Goal: Task Accomplishment & Management: Complete application form

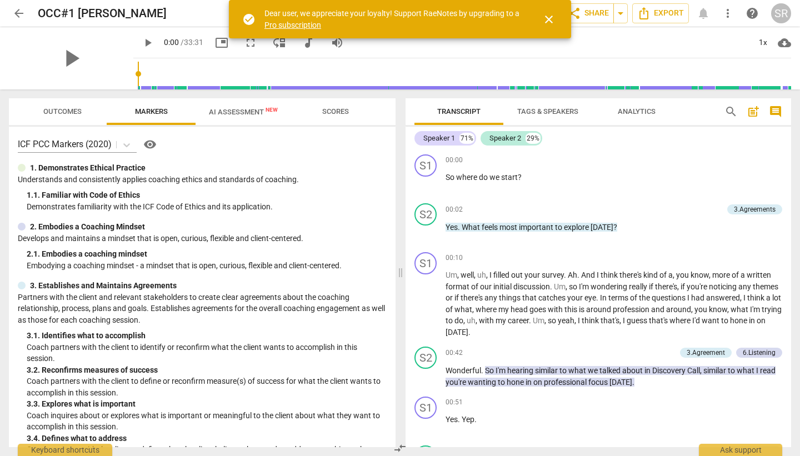
click at [555, 18] on span "close" at bounding box center [548, 19] width 13 height 13
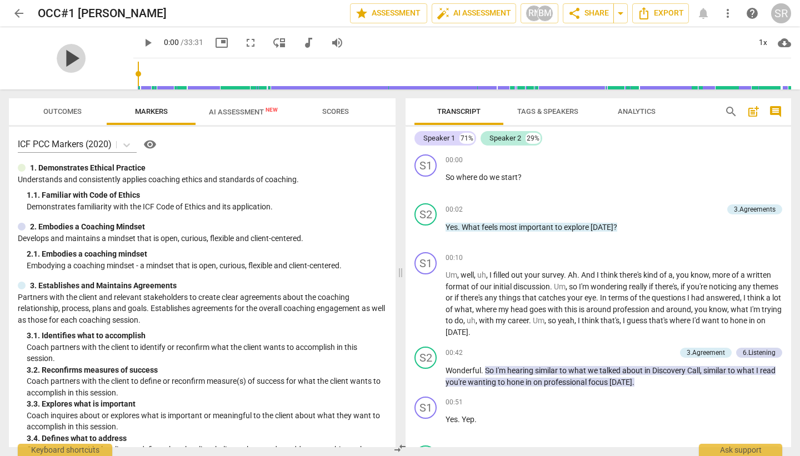
click at [66, 59] on span "play_arrow" at bounding box center [71, 58] width 29 height 29
click at [66, 59] on span "pause" at bounding box center [71, 58] width 29 height 29
type input "0"
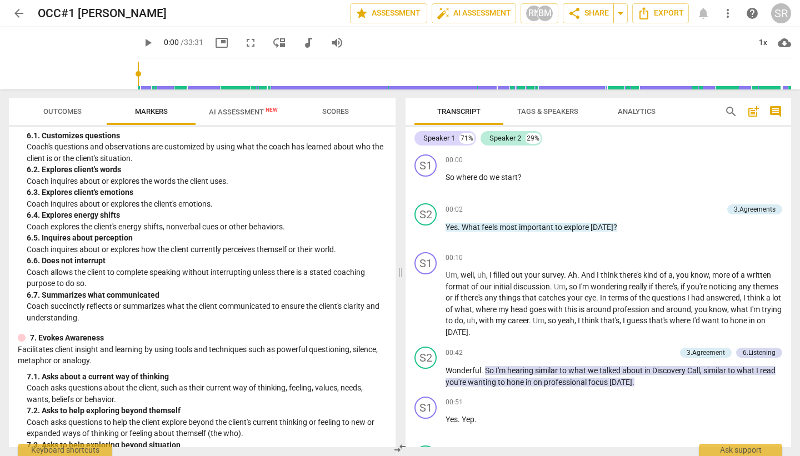
scroll to position [678, 0]
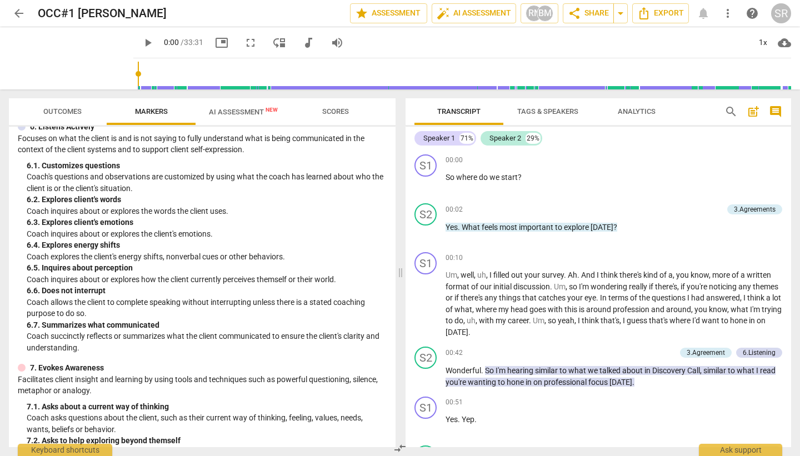
click at [248, 113] on span "AI Assessment New" at bounding box center [243, 112] width 69 height 8
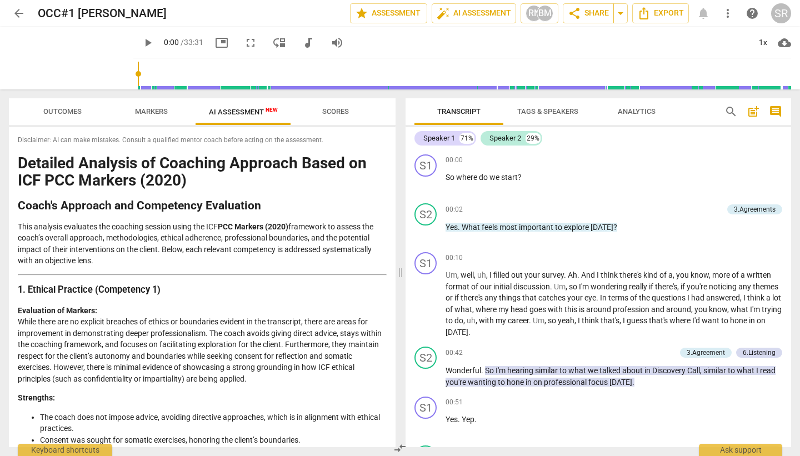
scroll to position [4, 0]
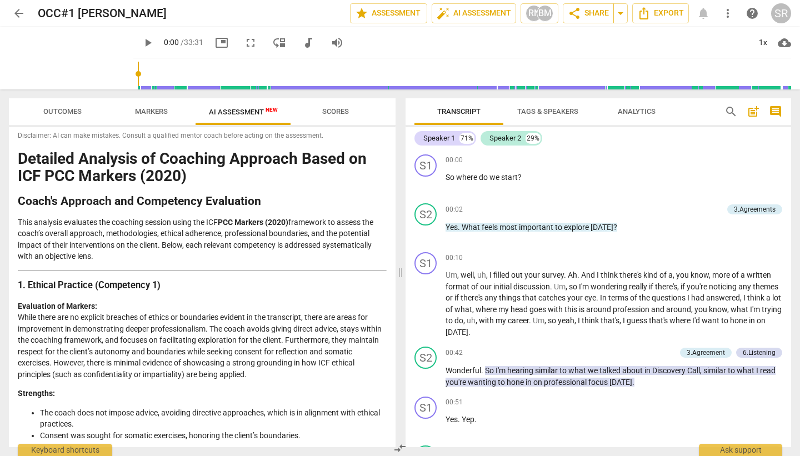
click at [330, 112] on span "Scores" at bounding box center [335, 111] width 27 height 8
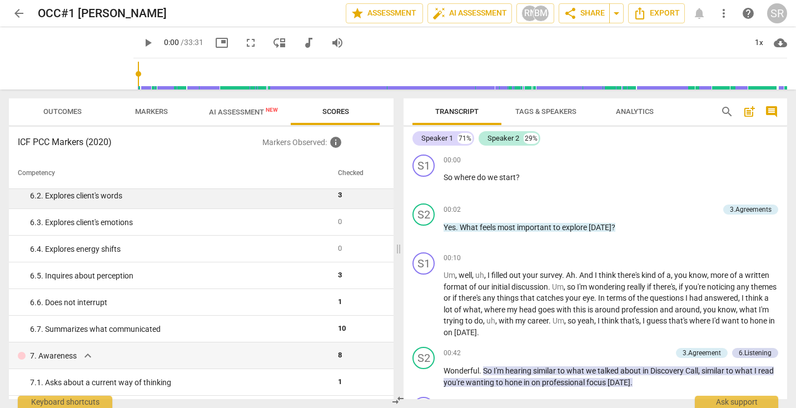
scroll to position [595, 0]
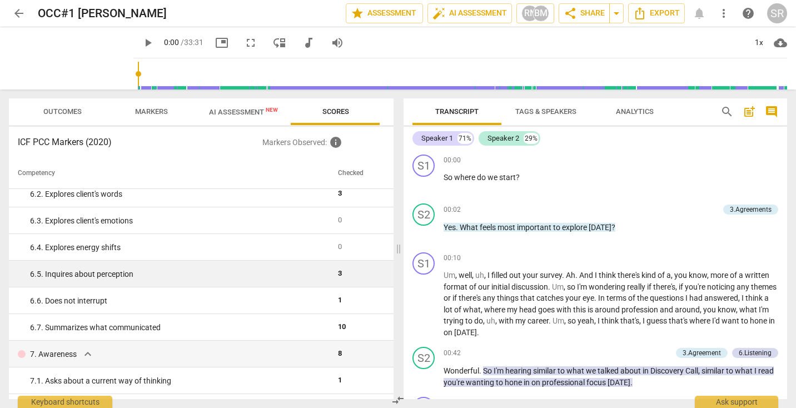
click at [275, 274] on div "6. 5. Inquires about perception" at bounding box center [179, 274] width 299 height 12
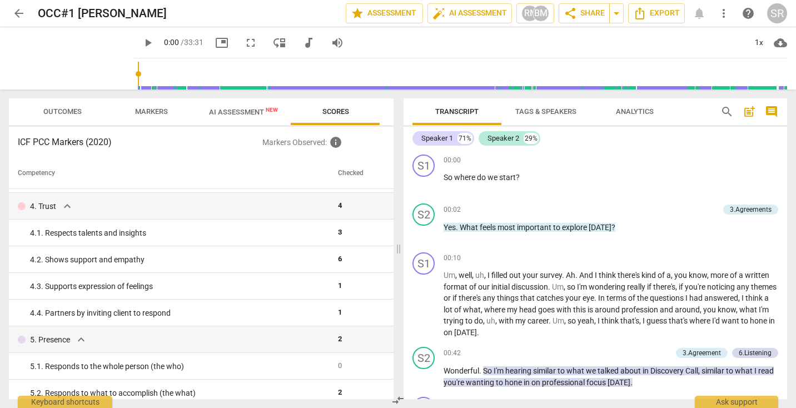
scroll to position [0, 0]
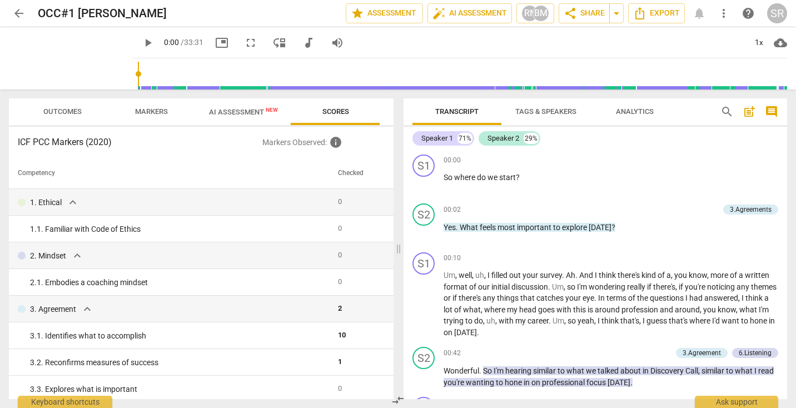
click at [320, 141] on p "Markers Observed : info" at bounding box center [323, 142] width 122 height 13
click at [334, 117] on span "Scores" at bounding box center [335, 111] width 53 height 15
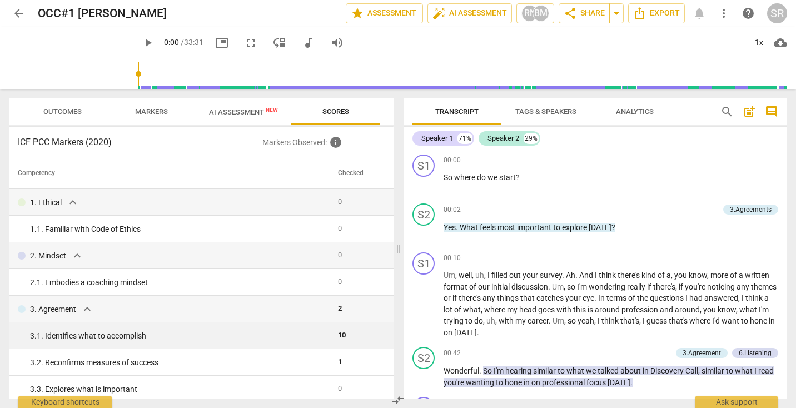
click at [341, 336] on span "10" at bounding box center [342, 335] width 8 height 8
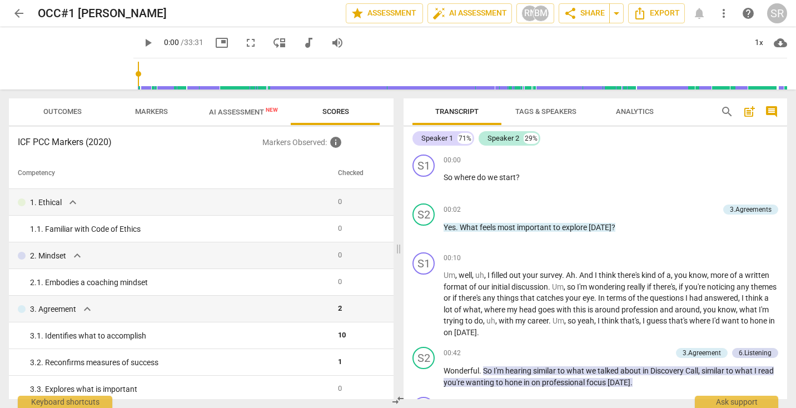
click at [346, 182] on th "Checked" at bounding box center [357, 173] width 48 height 31
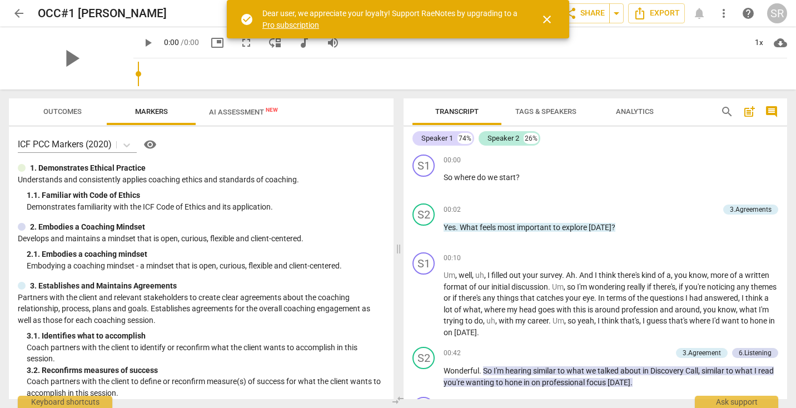
type input "0.59"
click at [545, 21] on span "close" at bounding box center [546, 19] width 13 height 13
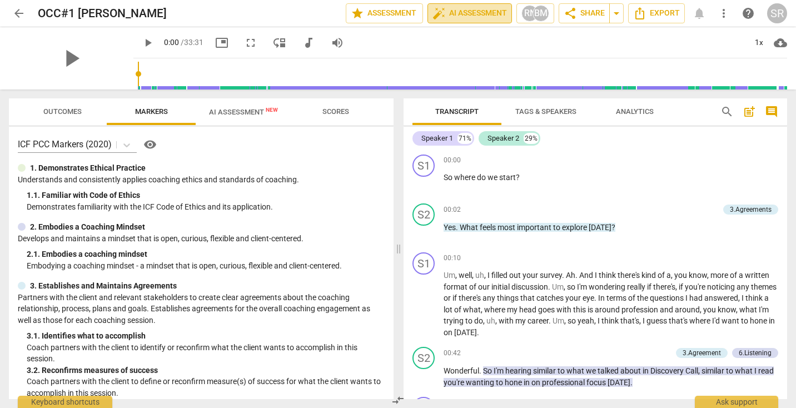
click at [492, 21] on button "auto_fix_high AI Assessment" at bounding box center [469, 13] width 84 height 20
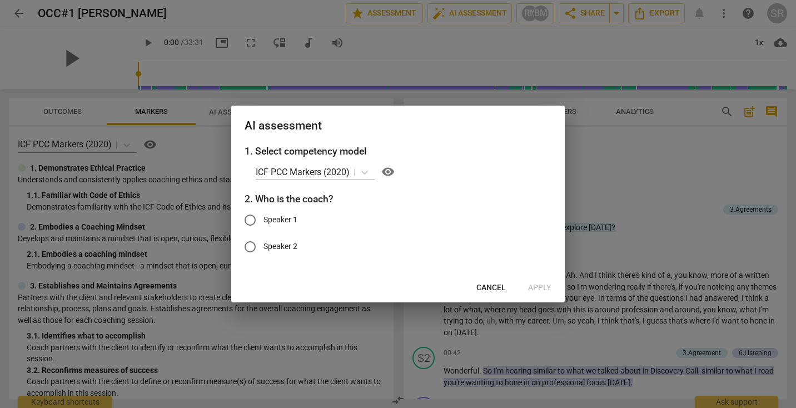
click at [499, 288] on span "Cancel" at bounding box center [490, 287] width 29 height 11
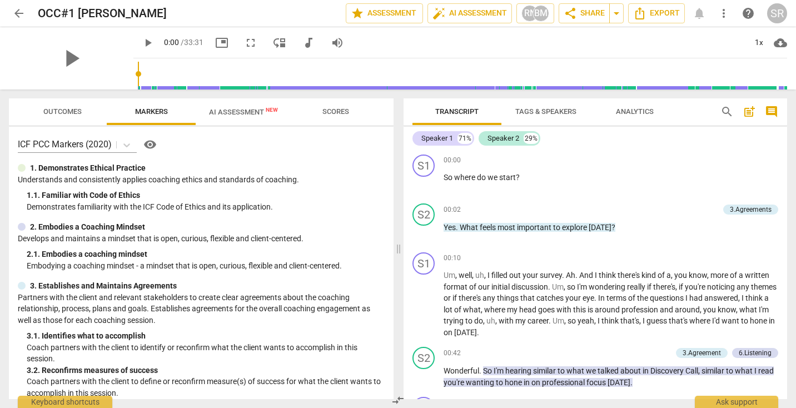
click at [718, 10] on span "more_vert" at bounding box center [723, 13] width 13 height 13
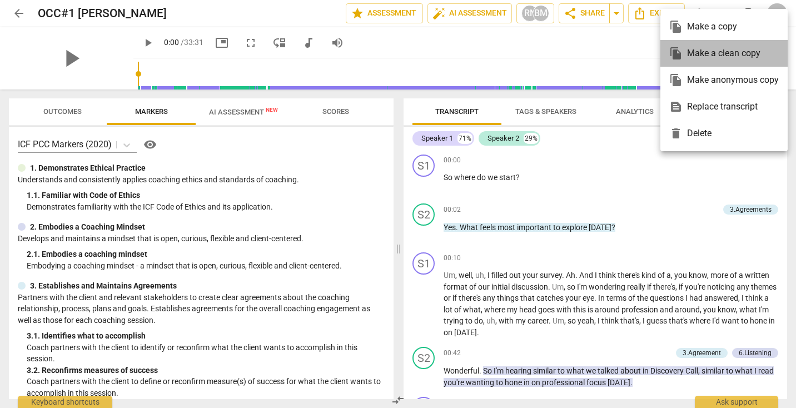
click at [710, 61] on div "file_copy Make a clean copy" at bounding box center [723, 53] width 109 height 27
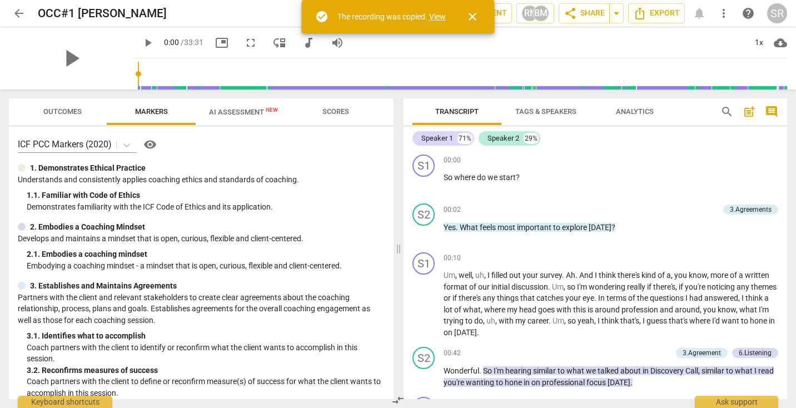
click at [437, 16] on link "View" at bounding box center [437, 16] width 17 height 9
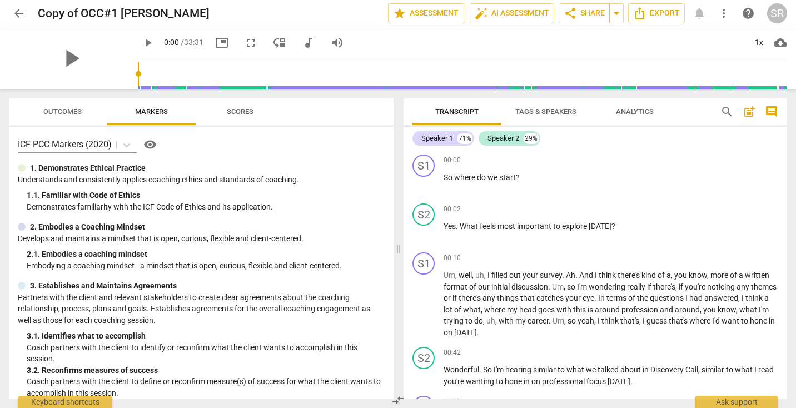
click at [728, 11] on span "more_vert" at bounding box center [723, 13] width 13 height 13
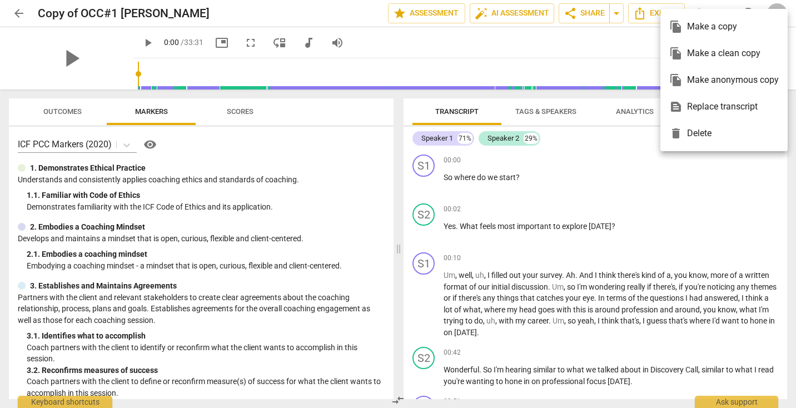
click at [595, 48] on div at bounding box center [398, 204] width 796 height 408
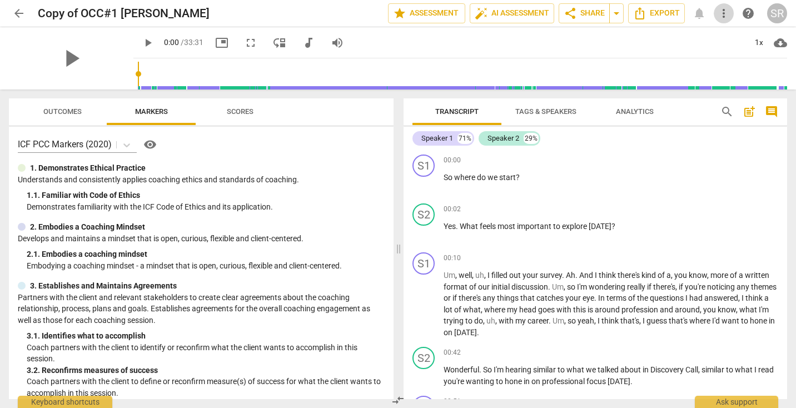
click at [726, 17] on span "more_vert" at bounding box center [723, 13] width 13 height 13
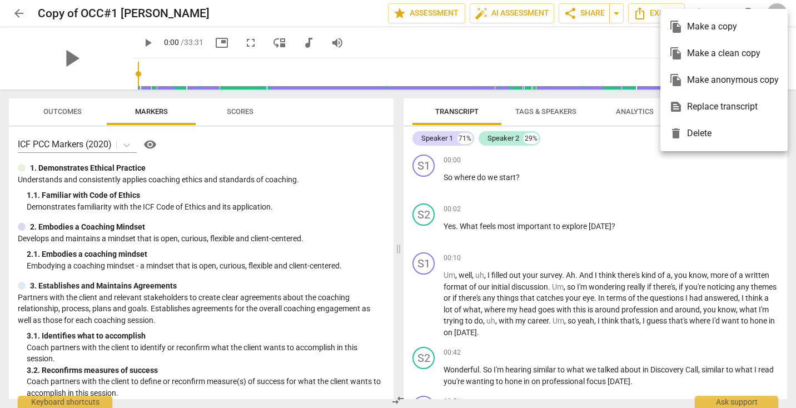
click at [597, 52] on div at bounding box center [398, 204] width 796 height 408
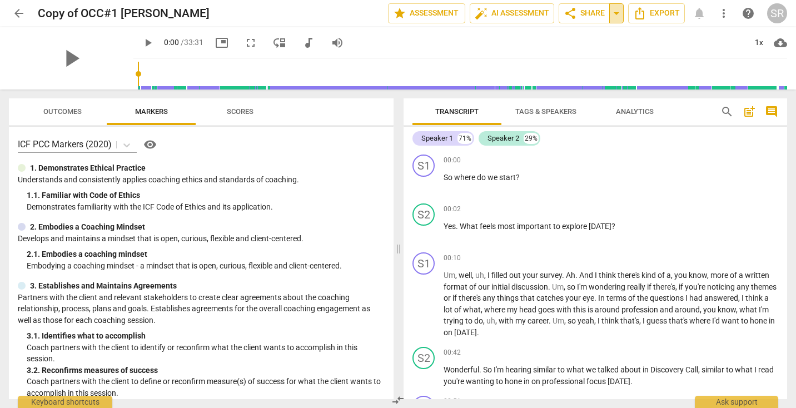
click at [620, 13] on span "arrow_drop_down" at bounding box center [616, 13] width 13 height 13
type input "1404"
click at [586, 58] on input "range" at bounding box center [462, 74] width 649 height 36
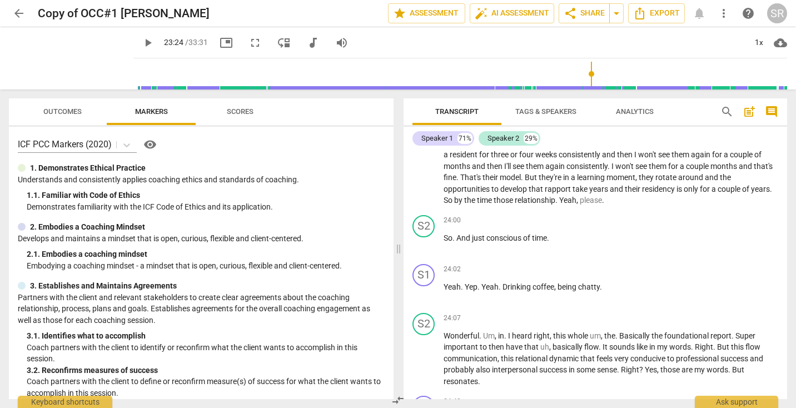
click at [22, 9] on span "arrow_back" at bounding box center [18, 13] width 13 height 13
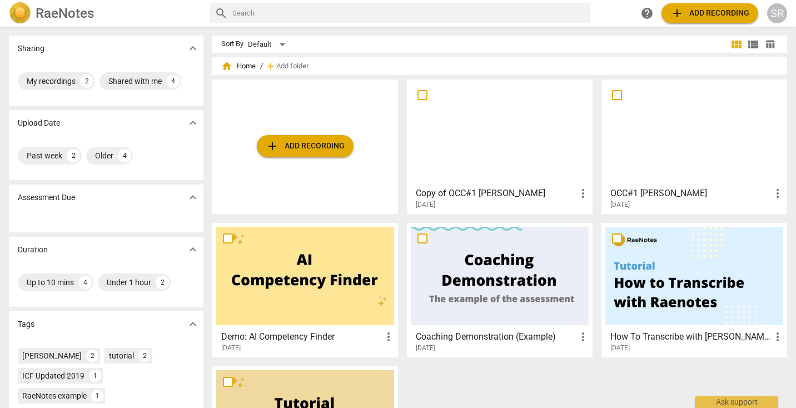
click at [754, 192] on h3 "OCC#1 [PERSON_NAME]" at bounding box center [690, 193] width 161 height 13
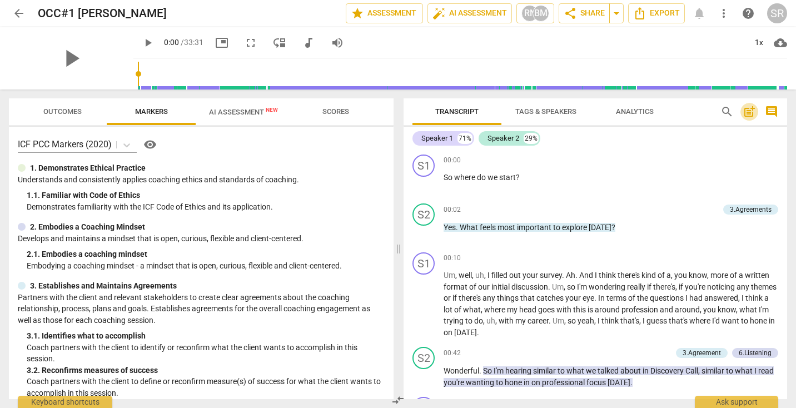
click at [754, 111] on span "post_add" at bounding box center [749, 111] width 13 height 13
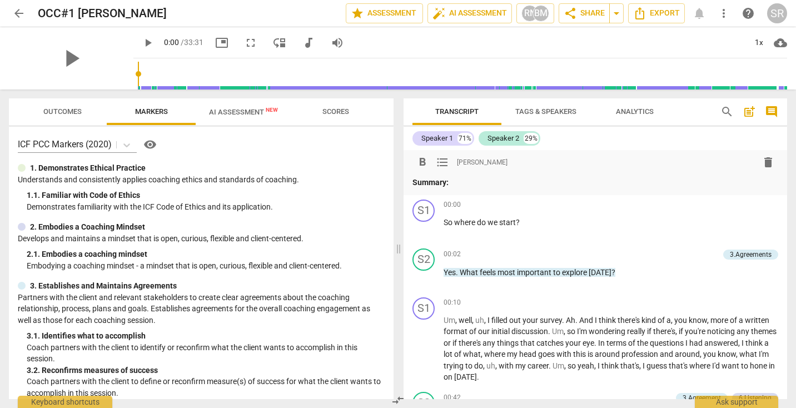
click at [754, 111] on span "post_add" at bounding box center [749, 111] width 13 height 13
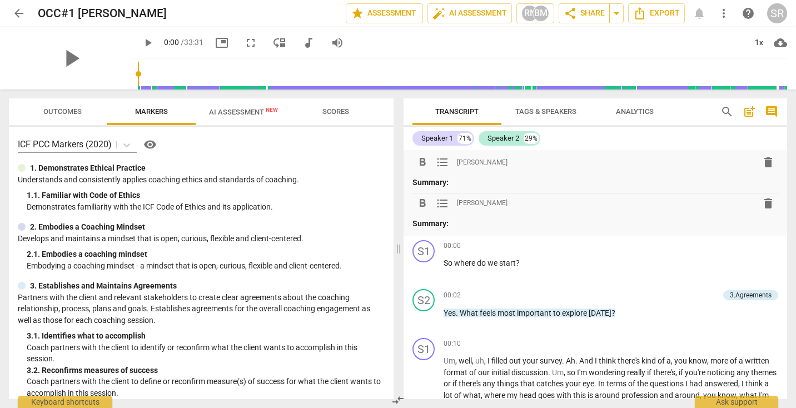
click at [765, 160] on span "delete" at bounding box center [767, 162] width 13 height 13
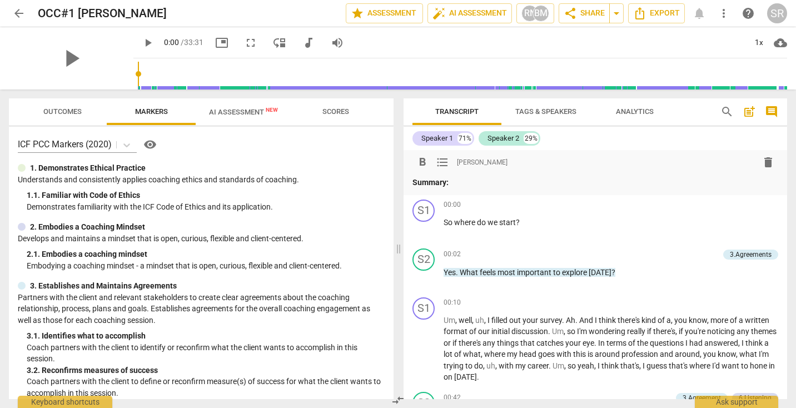
click at [763, 162] on span "delete" at bounding box center [767, 162] width 13 height 13
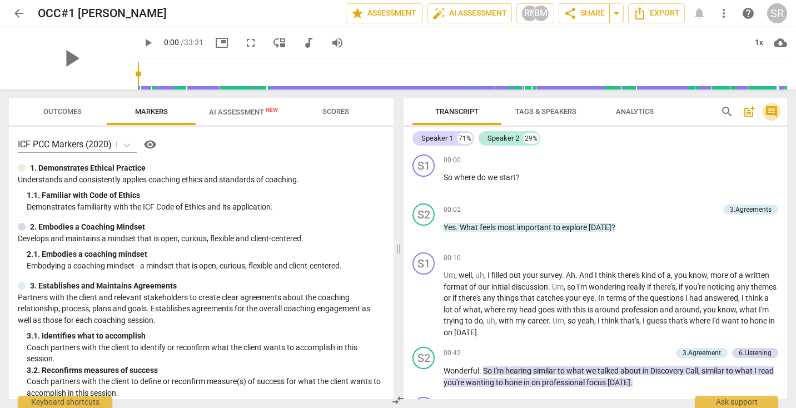
click at [769, 109] on span "comment" at bounding box center [771, 111] width 13 height 13
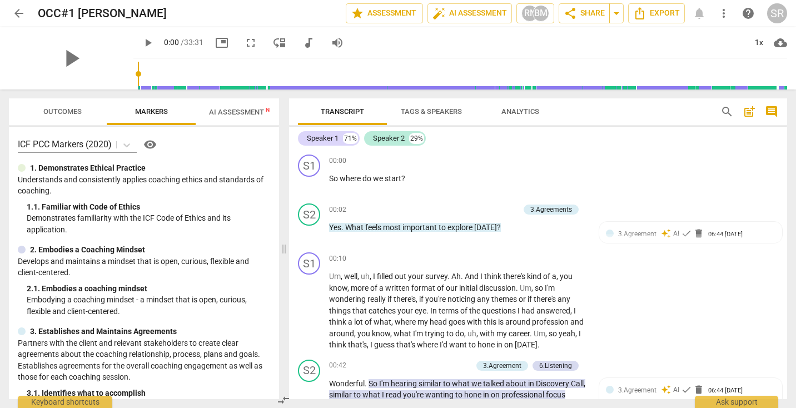
click at [773, 113] on span "comment" at bounding box center [771, 111] width 13 height 13
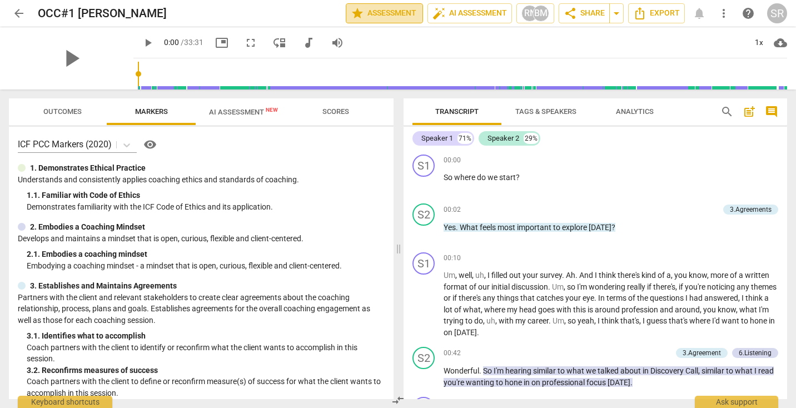
click at [392, 14] on span "star Assessment" at bounding box center [384, 13] width 67 height 13
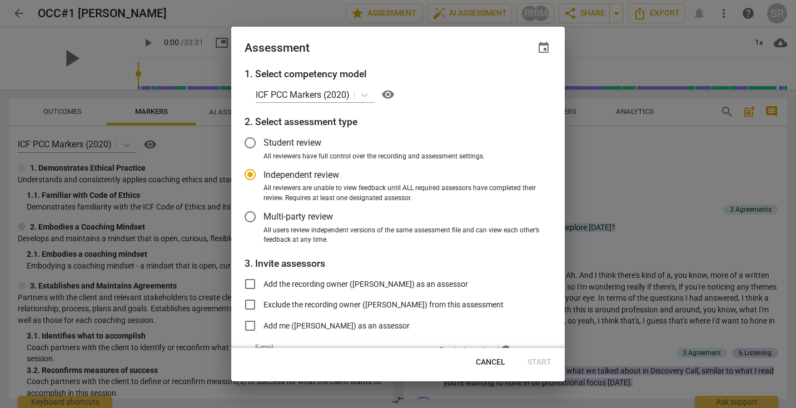
radio input "false"
click at [253, 218] on input "Multi-party review" at bounding box center [250, 216] width 27 height 27
radio input "false"
click at [255, 284] on input "Add the recording owner ([PERSON_NAME]) as an assessor" at bounding box center [250, 284] width 27 height 27
checkbox input "true"
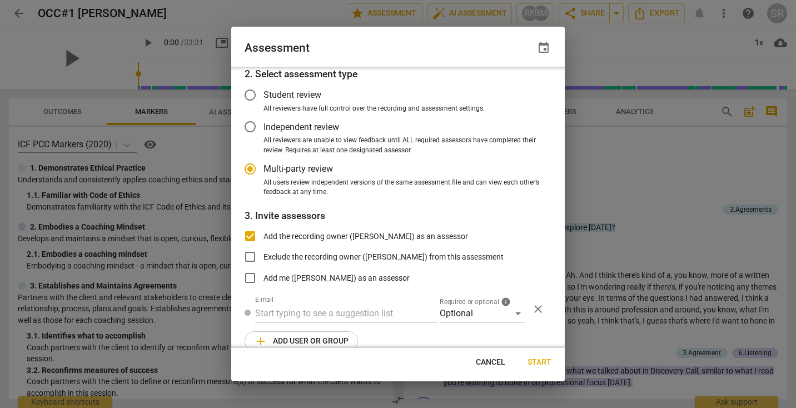
radio input "false"
click at [270, 310] on input "text" at bounding box center [346, 312] width 182 height 18
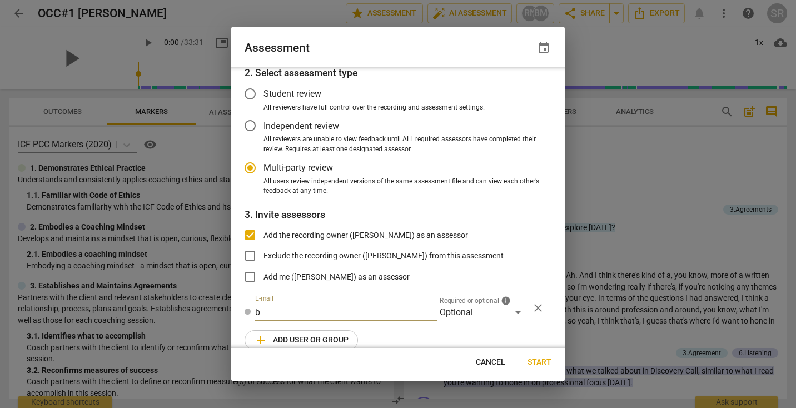
type input "b"
radio input "false"
paste input "[PERSON_NAME].[PERSON_NAME] [DOMAIN_NAME]"
click at [261, 313] on input "b [PERSON_NAME].[PERSON_NAME] [DOMAIN_NAME]" at bounding box center [346, 312] width 182 height 18
click at [326, 312] on input "[PERSON_NAME].[PERSON_NAME] [DOMAIN_NAME]" at bounding box center [346, 312] width 182 height 18
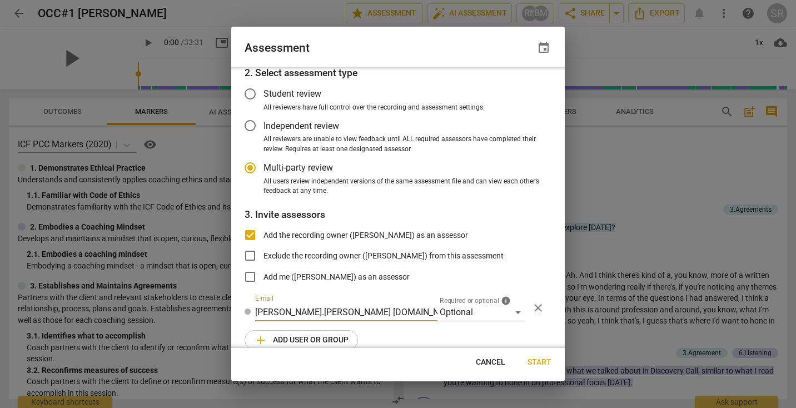
type input "[PERSON_NAME].[PERSON_NAME] [DOMAIN_NAME]"
click at [476, 332] on div "1. Select competency model ICF PCC Markers (2020) visibility 2. Select assessme…" at bounding box center [397, 207] width 333 height 281
click at [486, 363] on span "Cancel" at bounding box center [490, 362] width 29 height 11
radio input "false"
